Goal: Information Seeking & Learning: Find specific fact

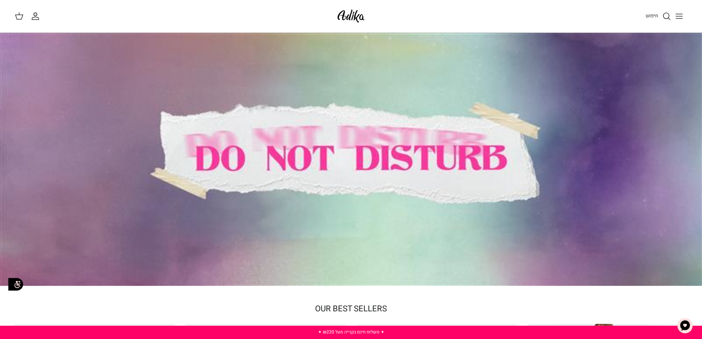
click at [665, 14] on icon "חיפוש" at bounding box center [667, 16] width 9 height 9
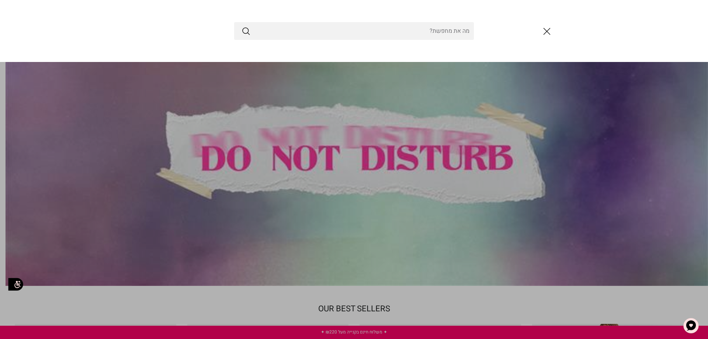
click at [429, 37] on input "Search Store" at bounding box center [354, 31] width 240 height 18
type input "ד"
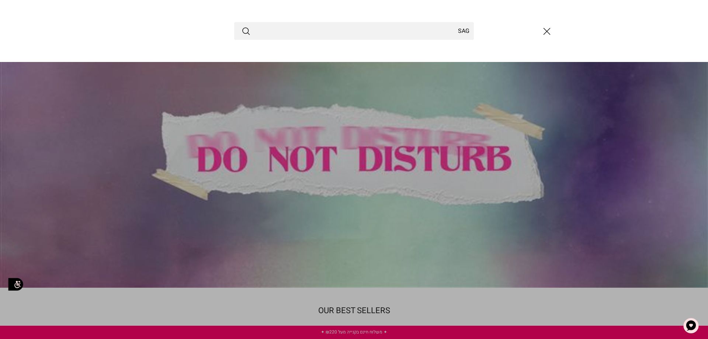
type input "SAG"
click at [242, 26] on button "Submit" at bounding box center [246, 31] width 9 height 10
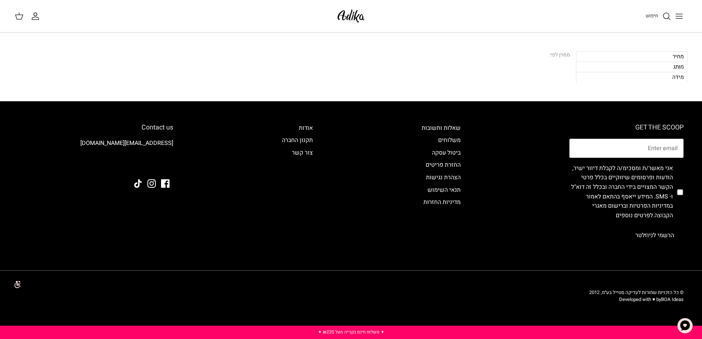
click at [668, 20] on icon "חיפוש" at bounding box center [667, 16] width 9 height 9
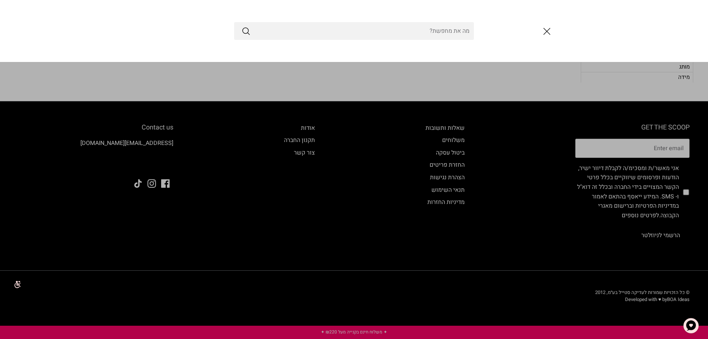
click at [420, 30] on input "Search Store" at bounding box center [354, 31] width 240 height 18
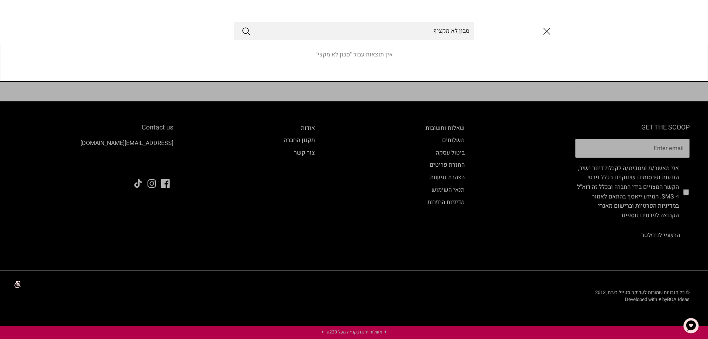
type input "סבון לא מקציף"
click at [242, 26] on button "Submit" at bounding box center [246, 31] width 9 height 10
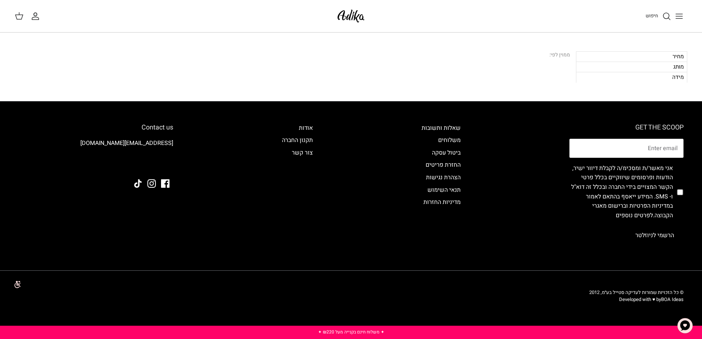
click at [668, 22] on div "חיפוש" at bounding box center [530, 16] width 313 height 16
click at [667, 18] on icon "חיפוש" at bounding box center [667, 16] width 9 height 9
